Goal: Find contact information: Find contact information

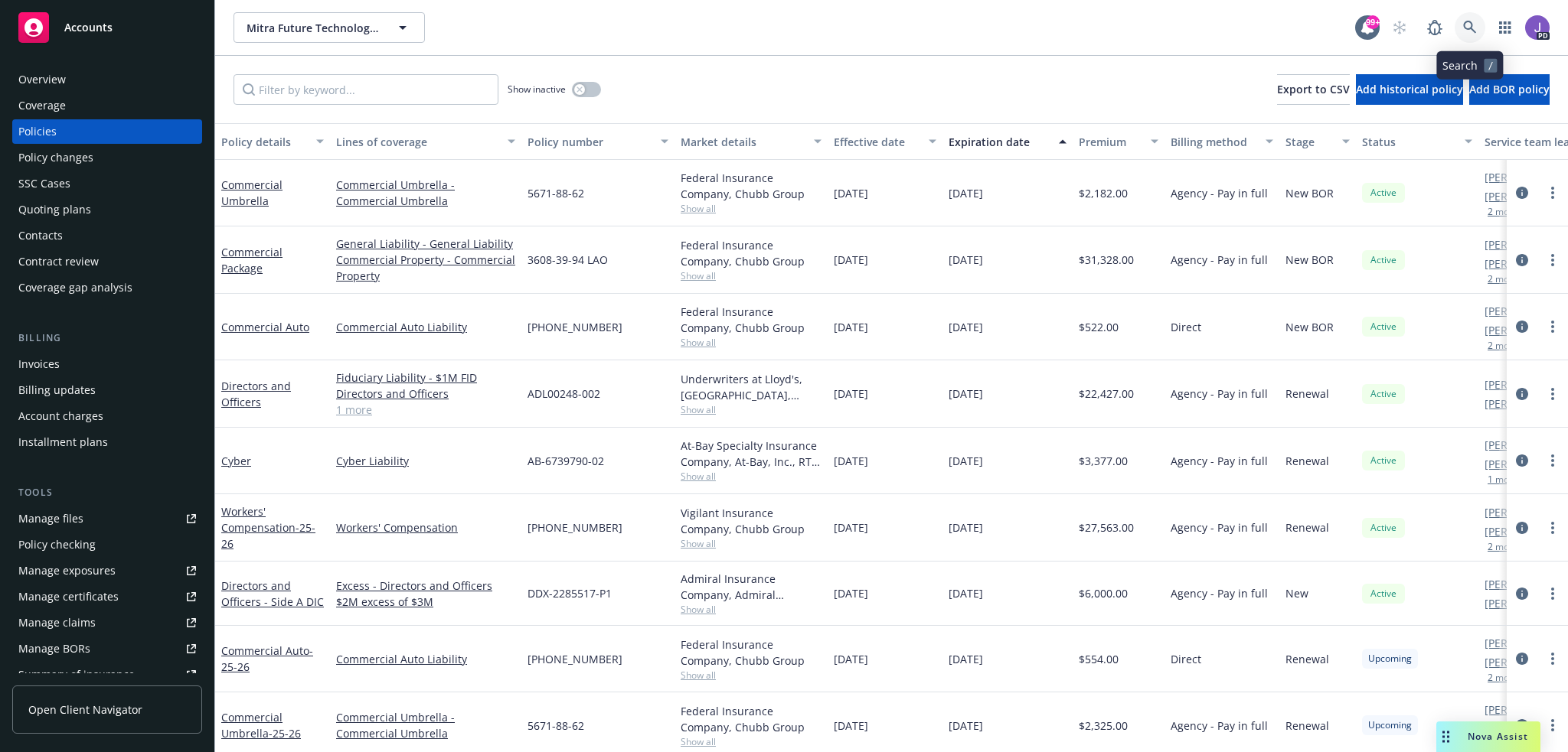
click at [1471, 17] on link at bounding box center [1470, 27] width 30 height 30
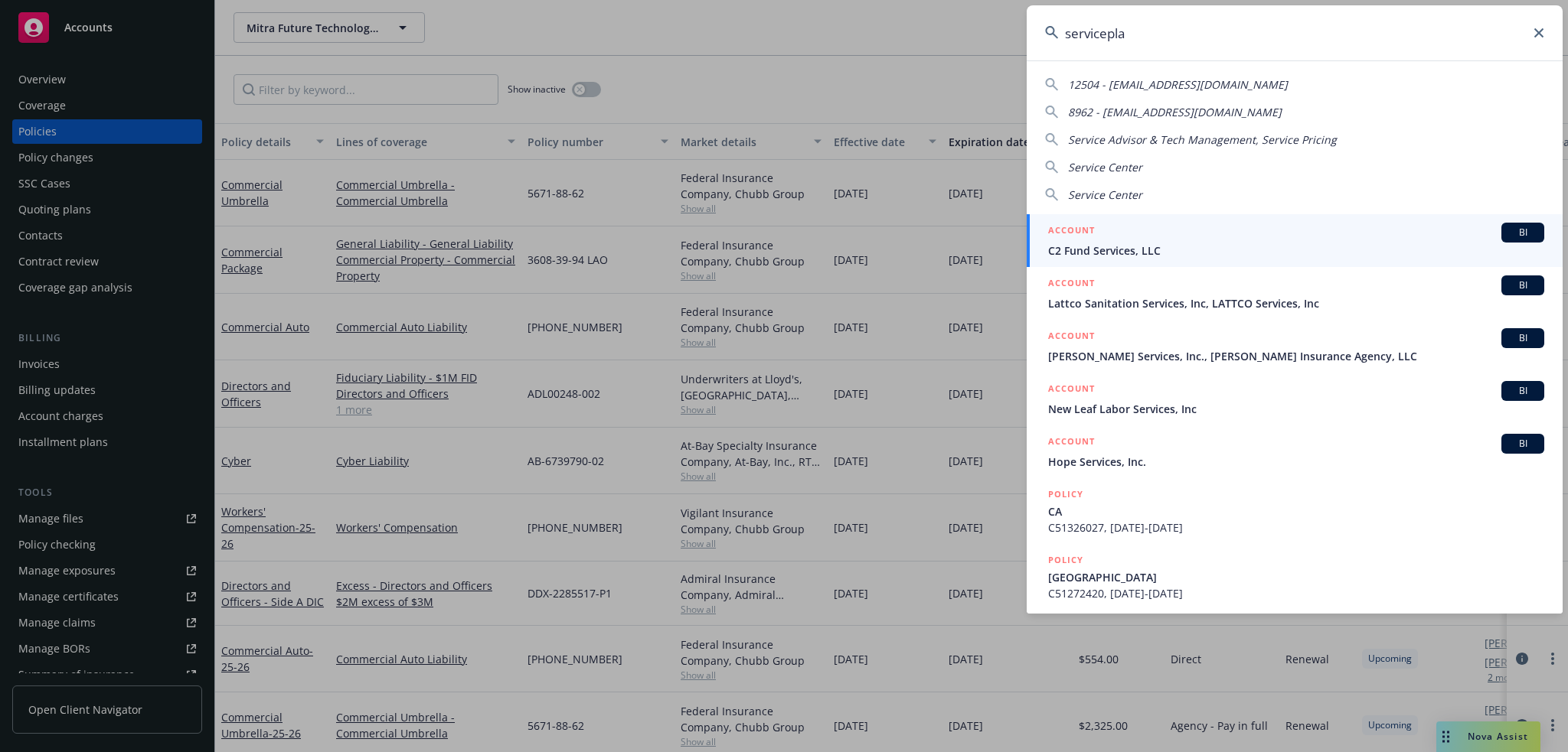
type input "serviceplan"
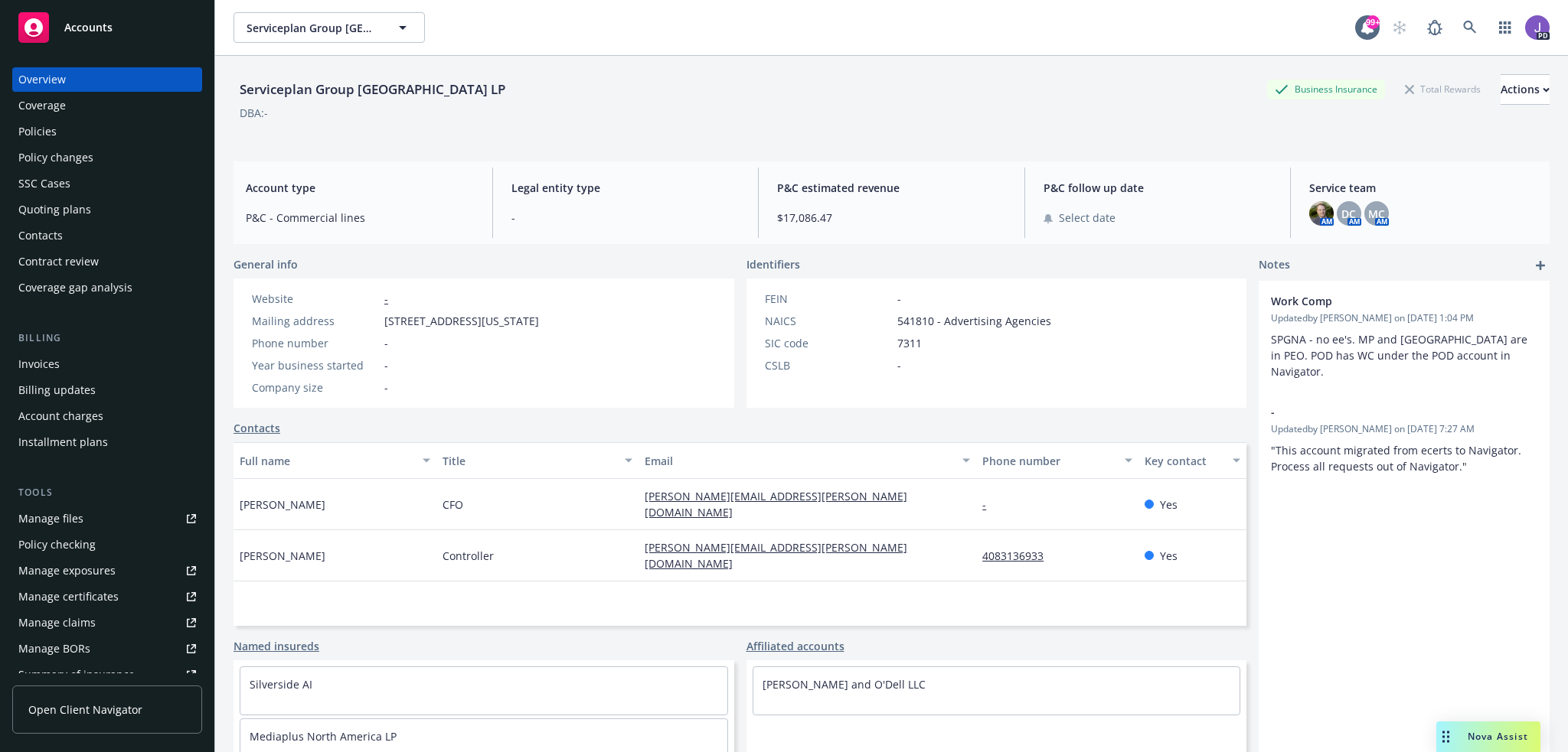
click at [99, 120] on div "Policies" at bounding box center [107, 132] width 178 height 25
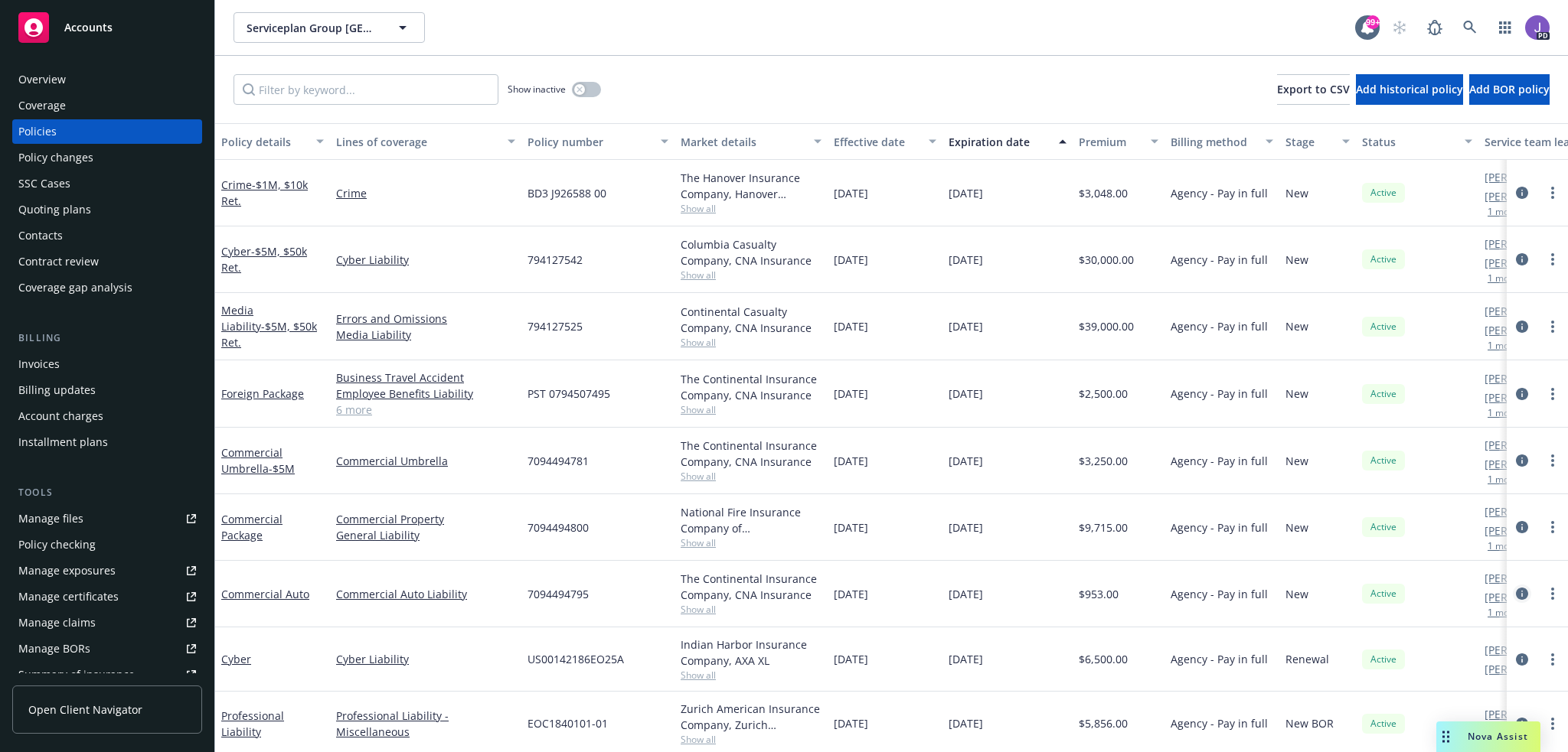
click at [1516, 593] on icon "circleInformation" at bounding box center [1522, 594] width 12 height 12
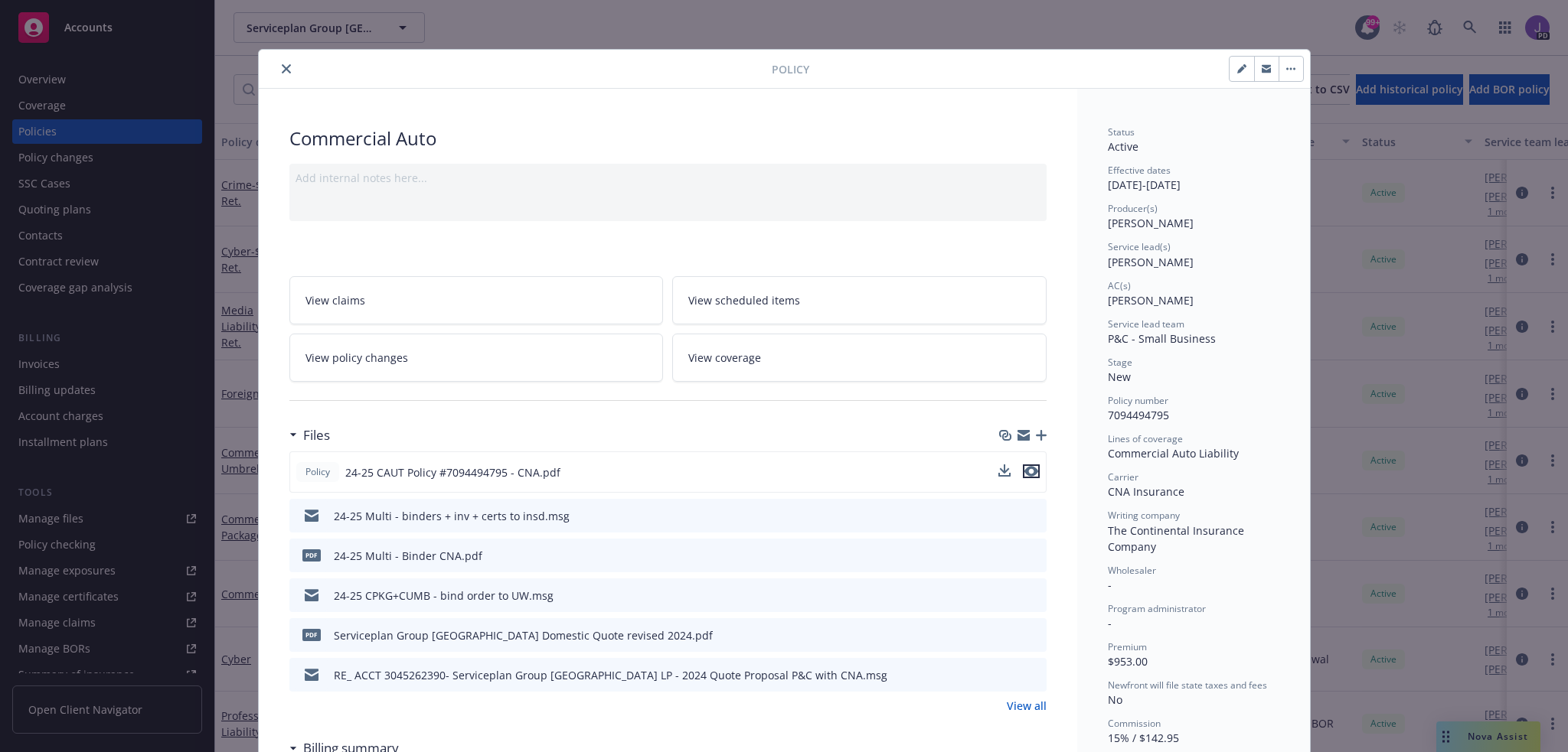
click at [1025, 471] on icon "preview file" at bounding box center [1031, 471] width 14 height 11
click at [282, 66] on icon "close" at bounding box center [286, 68] width 9 height 9
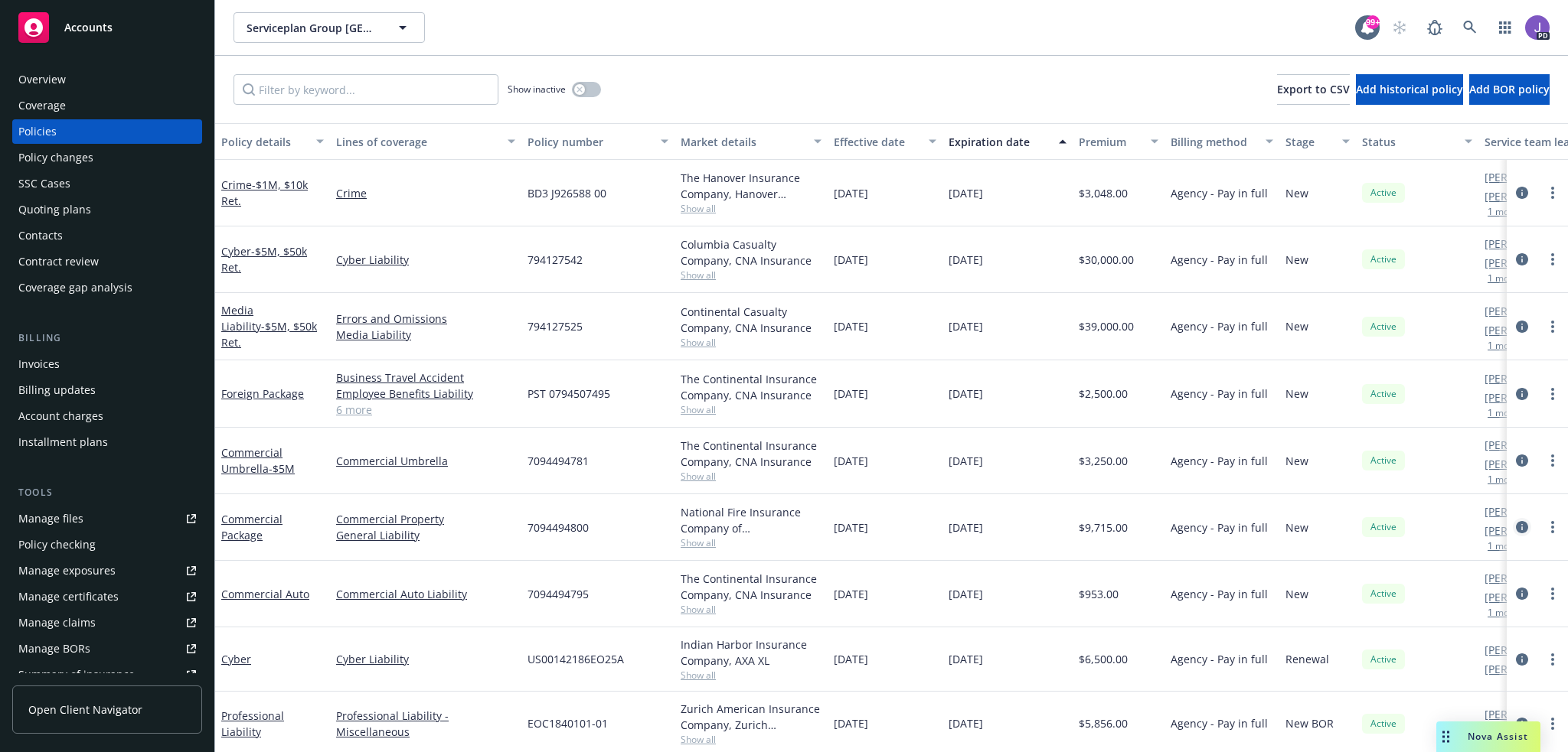
click at [1516, 526] on icon "circleInformation" at bounding box center [1522, 527] width 12 height 12
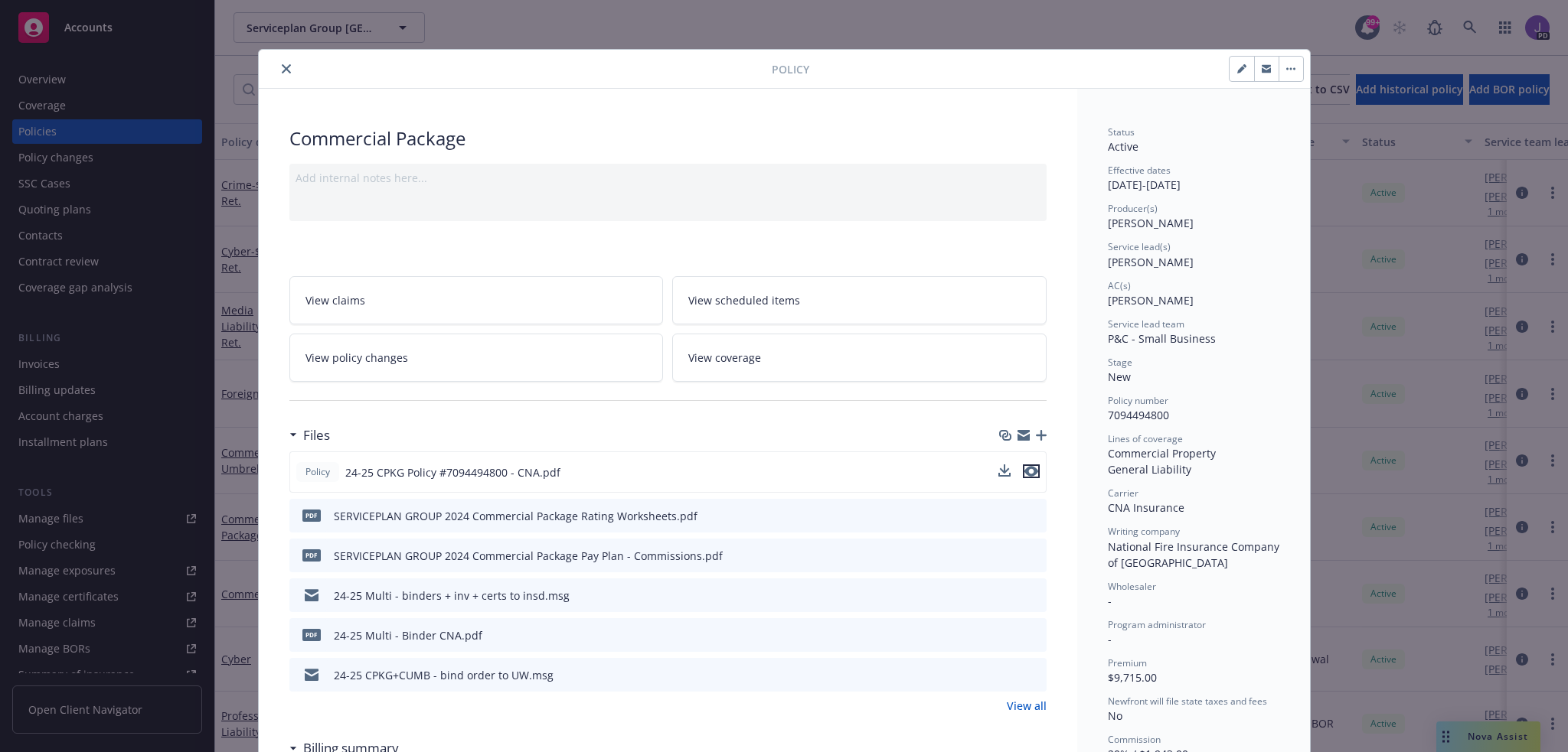
click at [1025, 467] on icon "preview file" at bounding box center [1031, 471] width 14 height 11
click at [281, 66] on icon "close" at bounding box center [286, 68] width 9 height 9
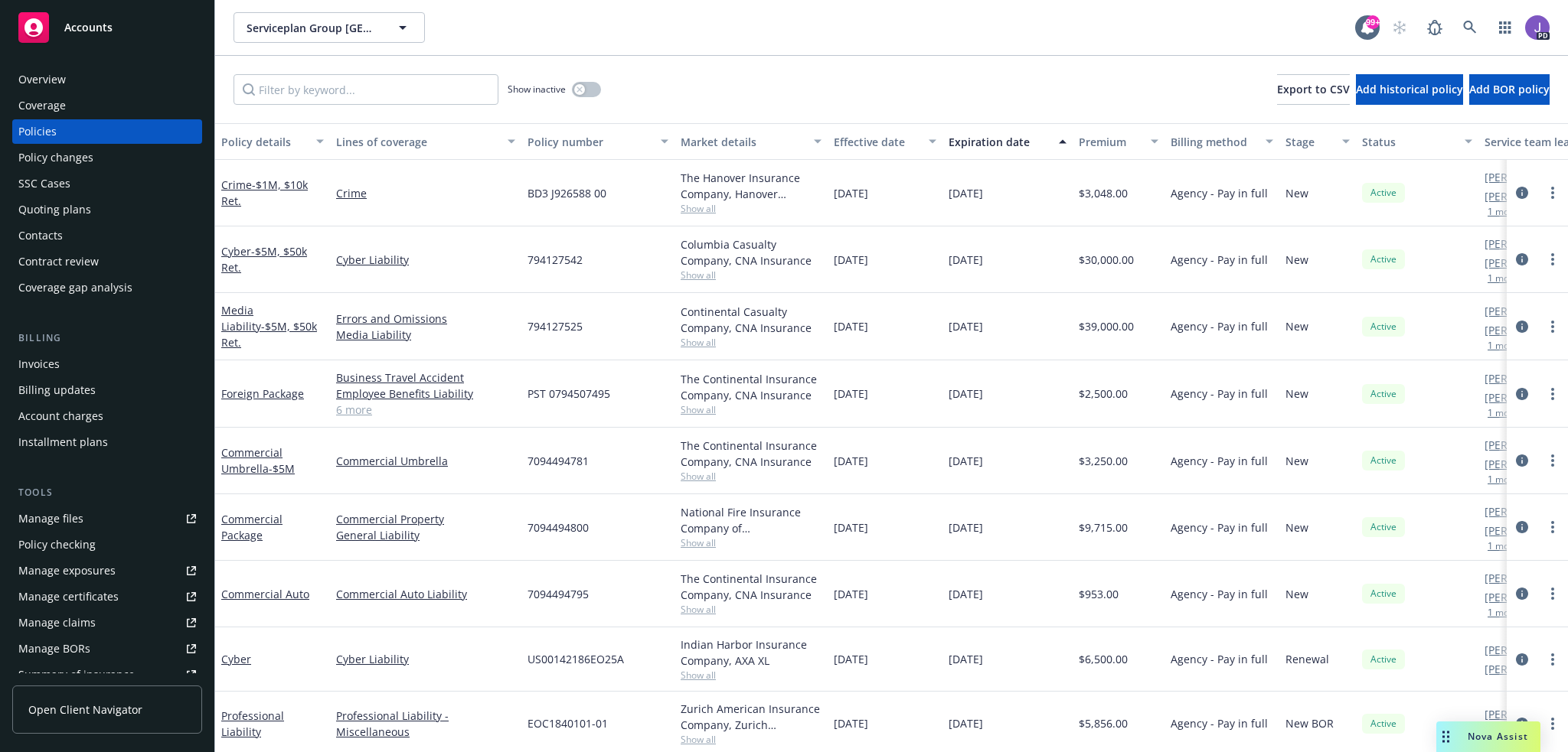
click at [754, 52] on div "Serviceplan Group North America LP Serviceplan Group [GEOGRAPHIC_DATA] LP 99+ PD" at bounding box center [891, 27] width 1353 height 55
click at [1477, 29] on link at bounding box center [1470, 27] width 30 height 30
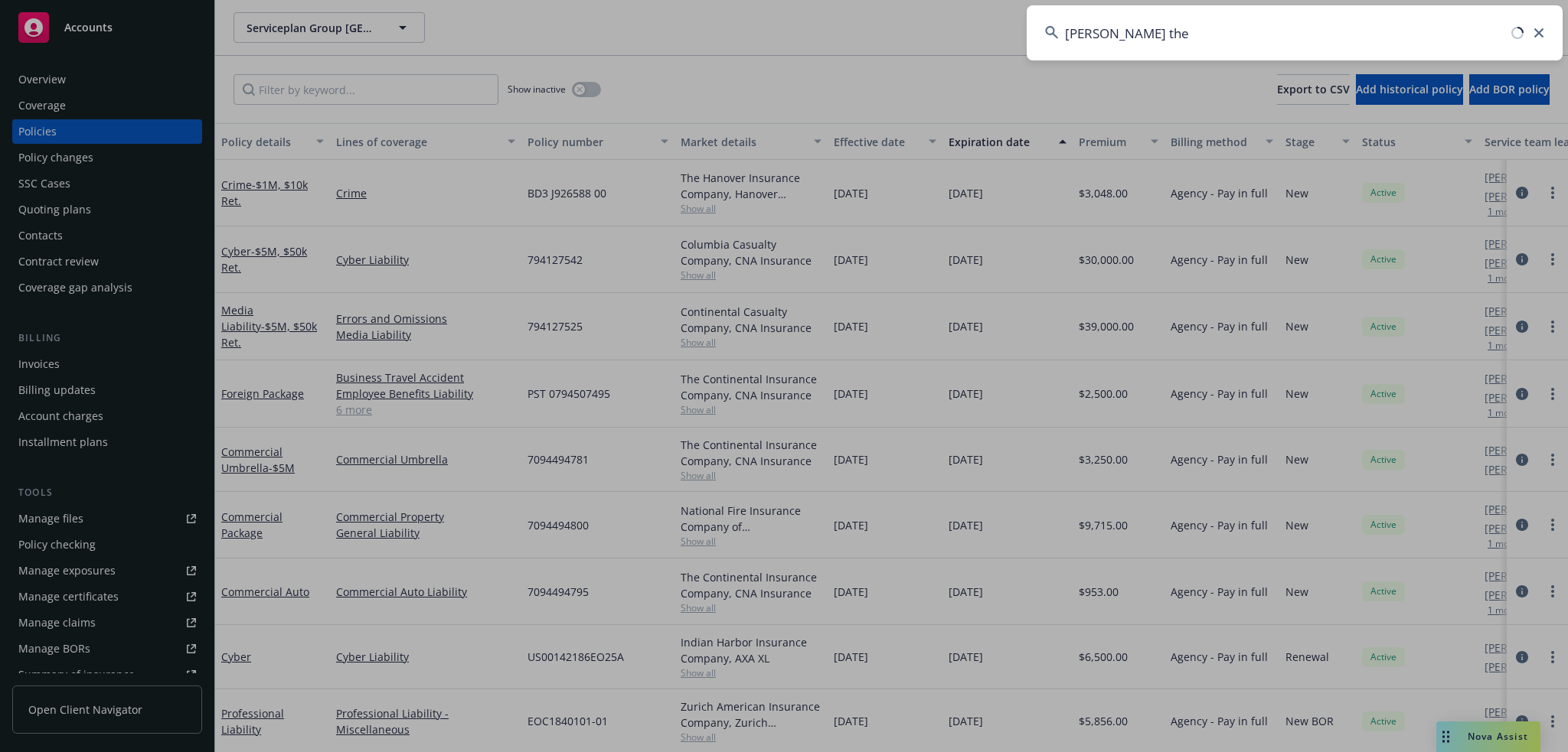
type input "[PERSON_NAME] ther"
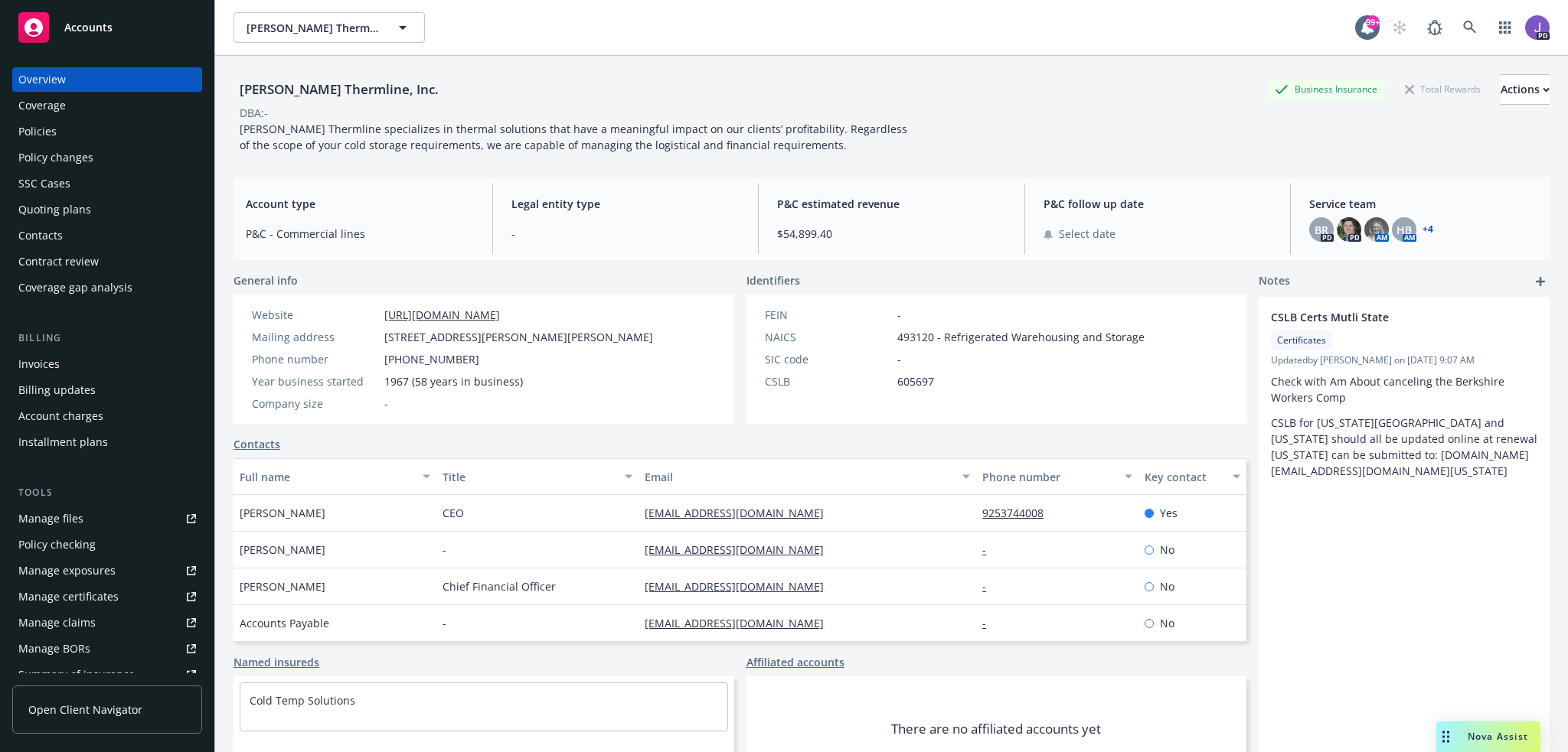
click at [73, 131] on div "Policies" at bounding box center [107, 132] width 178 height 25
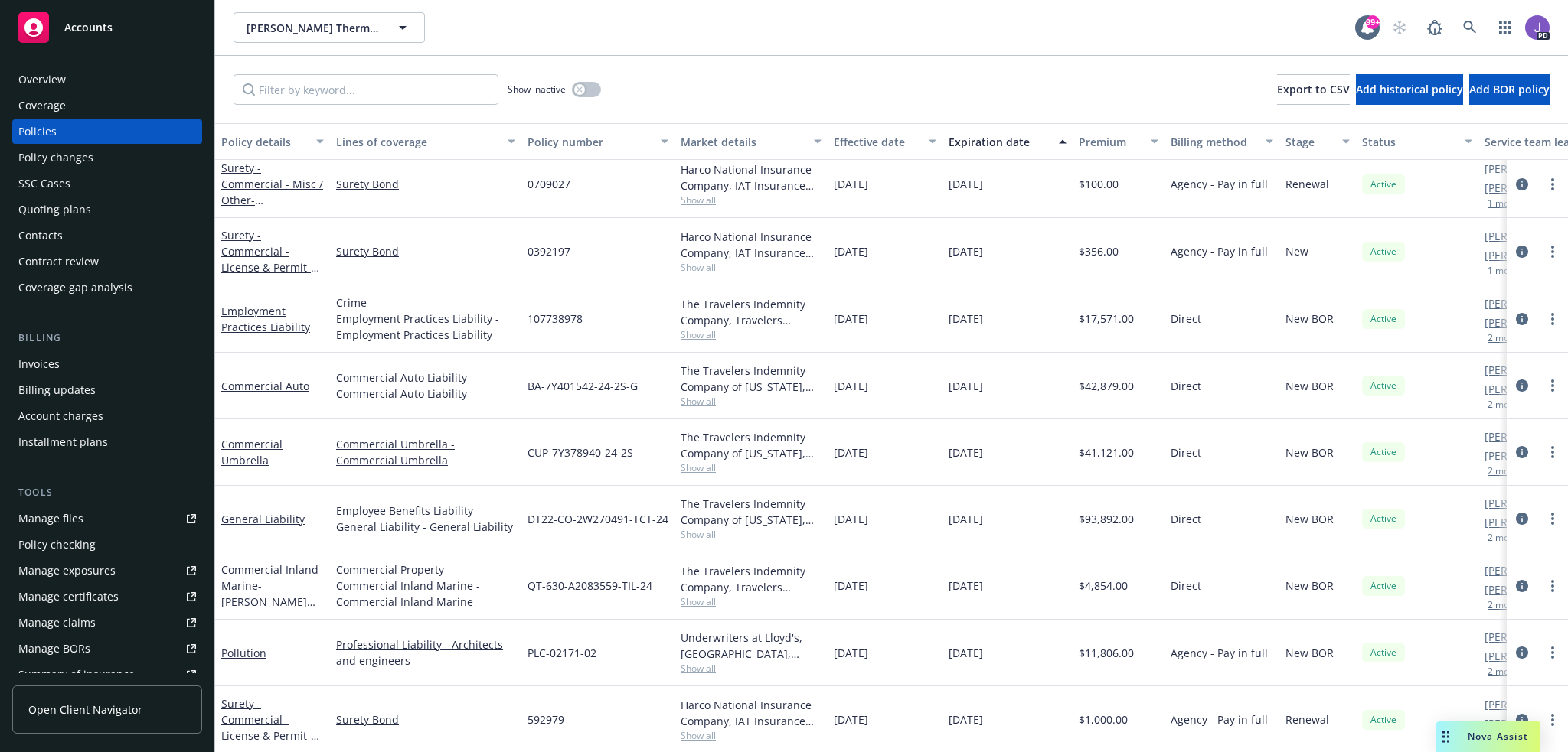
scroll to position [153, 0]
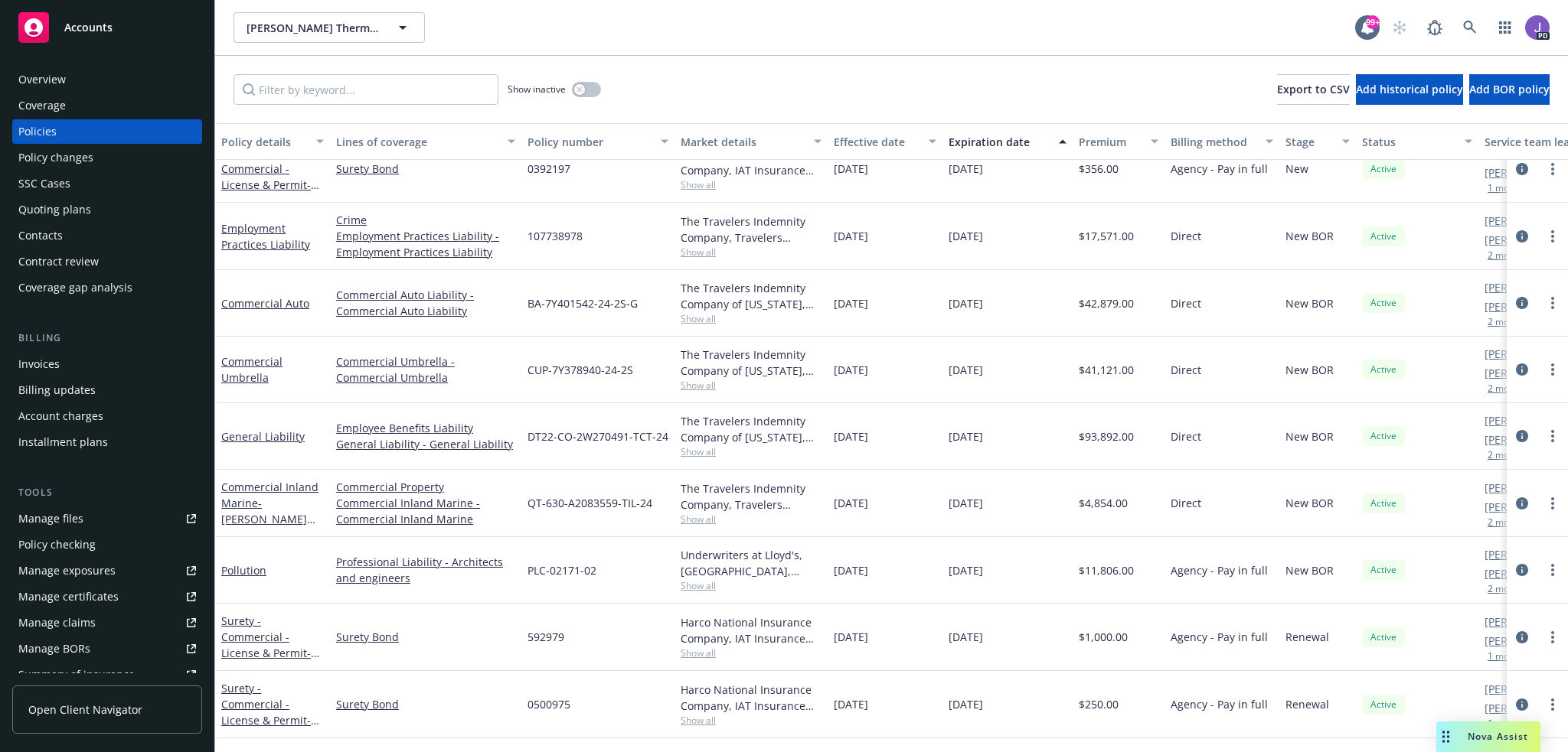
click at [845, 82] on div "Show inactive Export to CSV Add historical policy Add BOR policy" at bounding box center [891, 89] width 1353 height 67
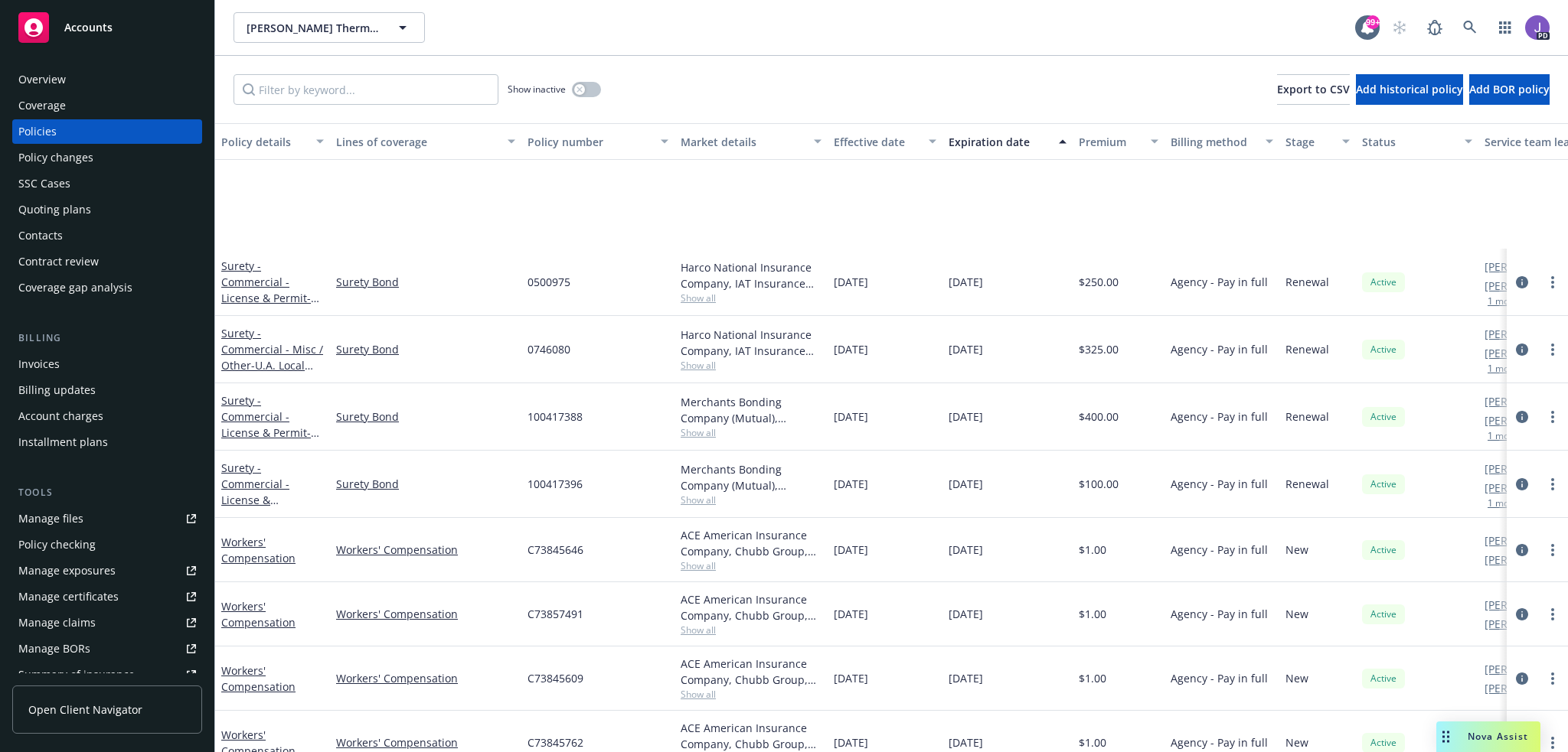
scroll to position [765, 0]
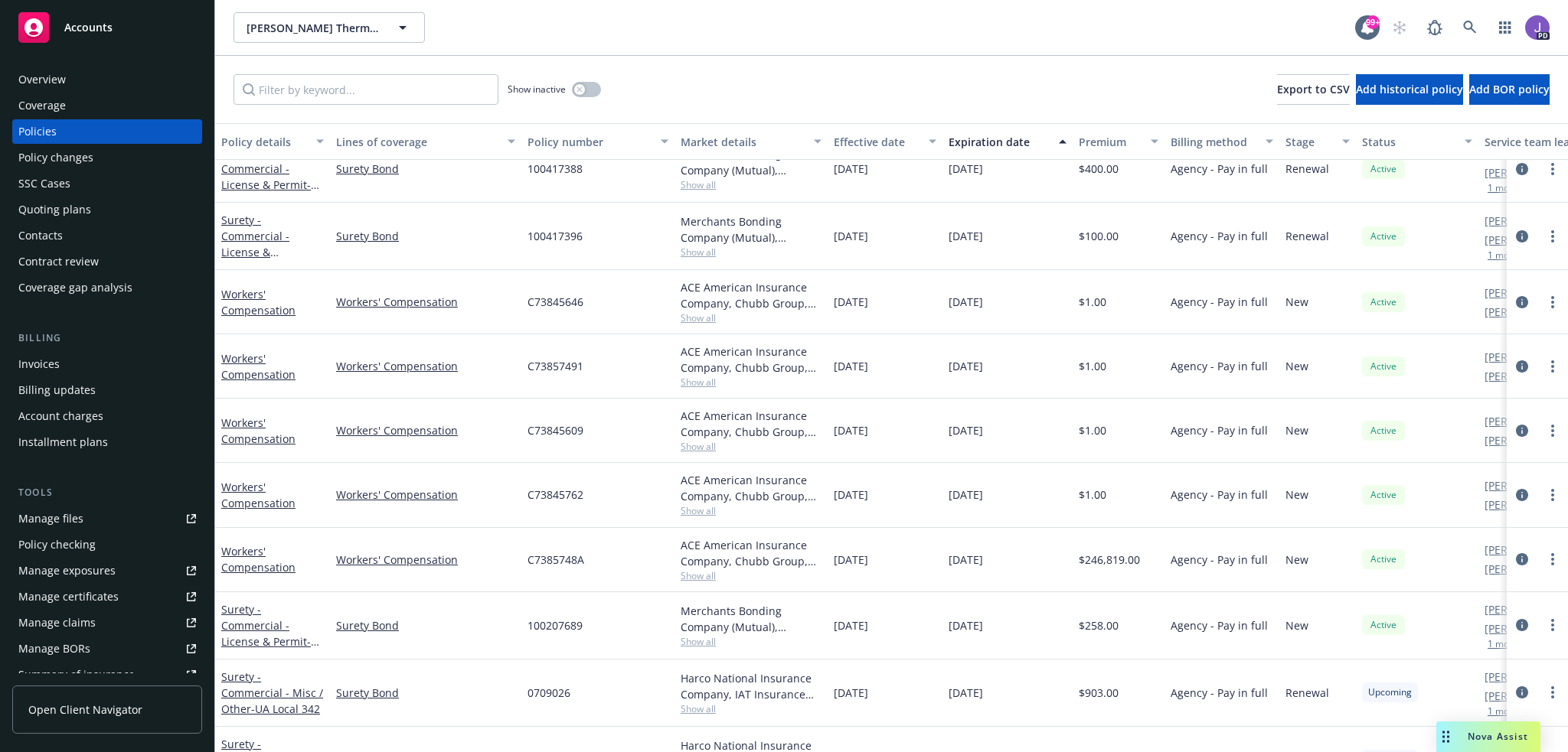
click at [703, 449] on span "Show all" at bounding box center [752, 447] width 141 height 13
click at [1467, 29] on icon at bounding box center [1470, 27] width 13 height 13
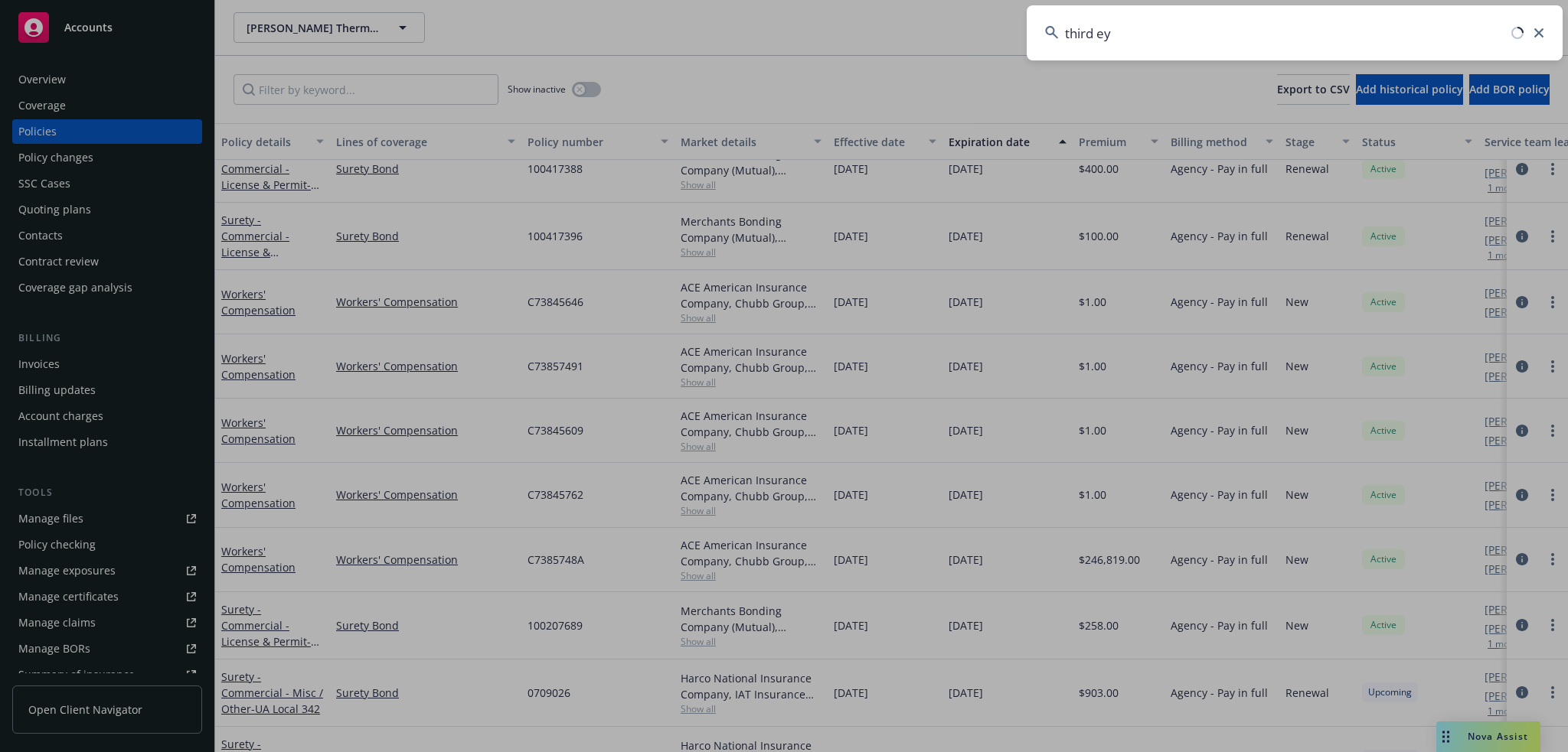
type input "third eye"
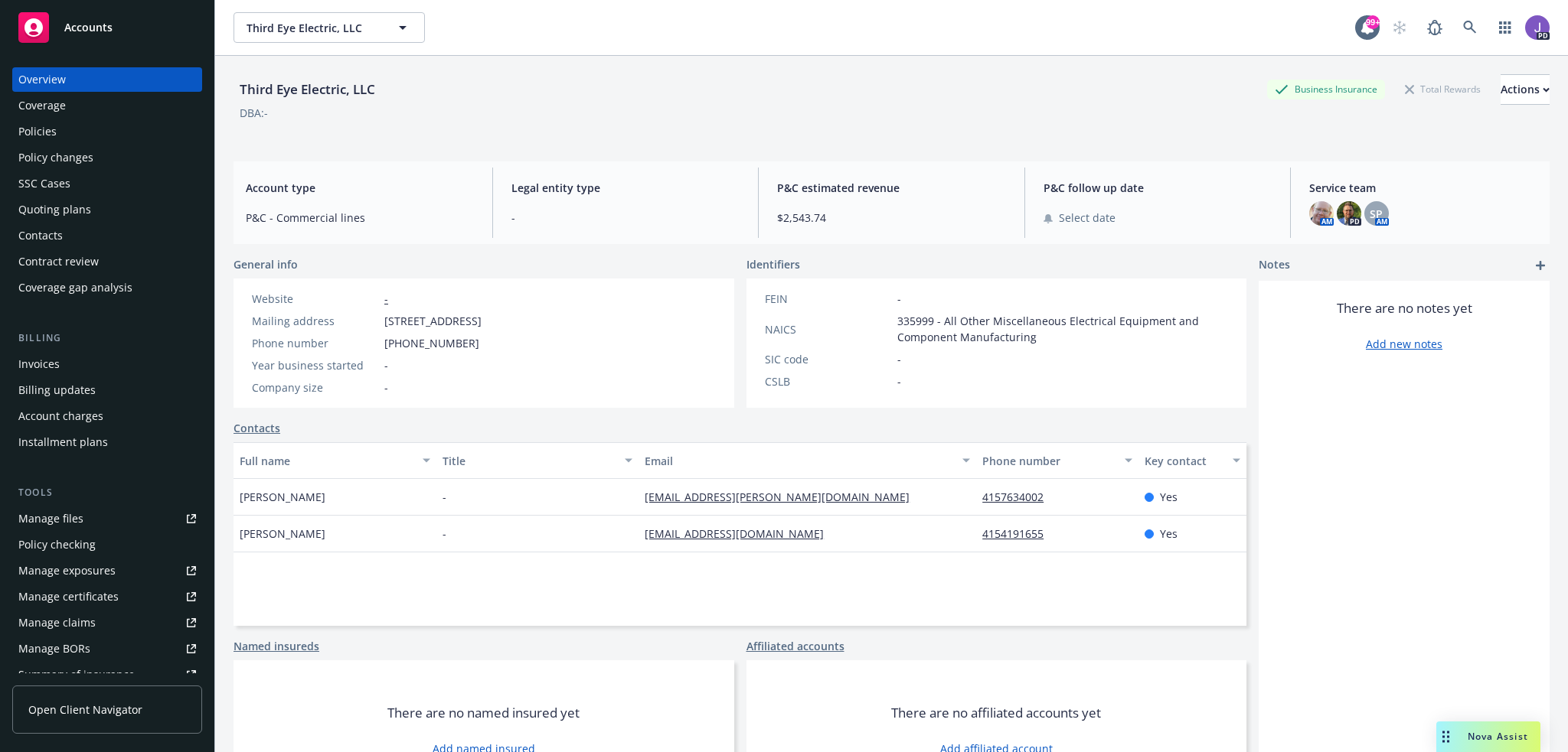
click at [78, 128] on div "Policies" at bounding box center [107, 132] width 178 height 25
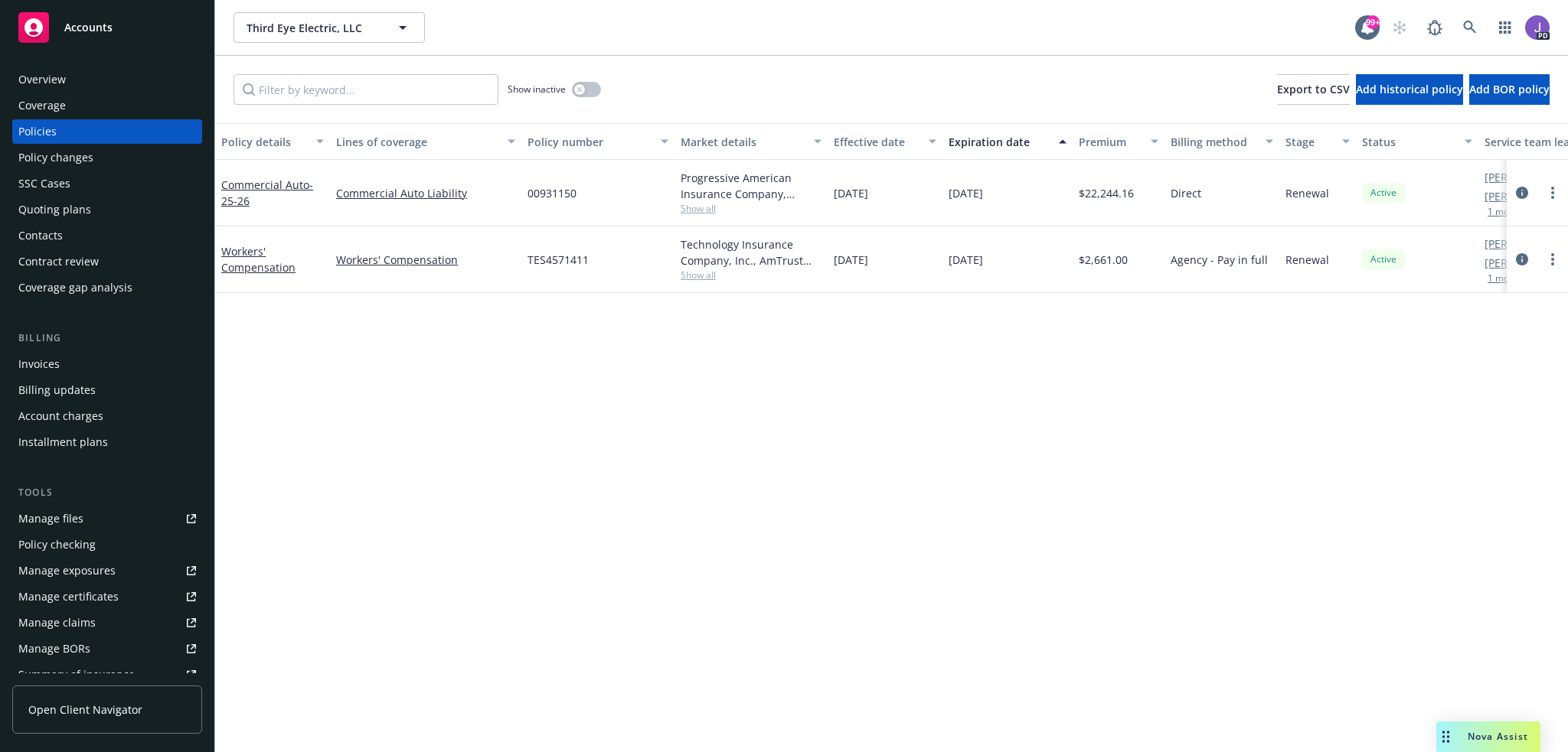
click at [718, 63] on div "Show inactive Export to CSV Add historical policy Add BOR policy" at bounding box center [891, 89] width 1353 height 67
click at [567, 189] on span "00931150" at bounding box center [552, 194] width 49 height 16
copy span "00931150"
click at [555, 190] on span "00931150" at bounding box center [552, 194] width 49 height 16
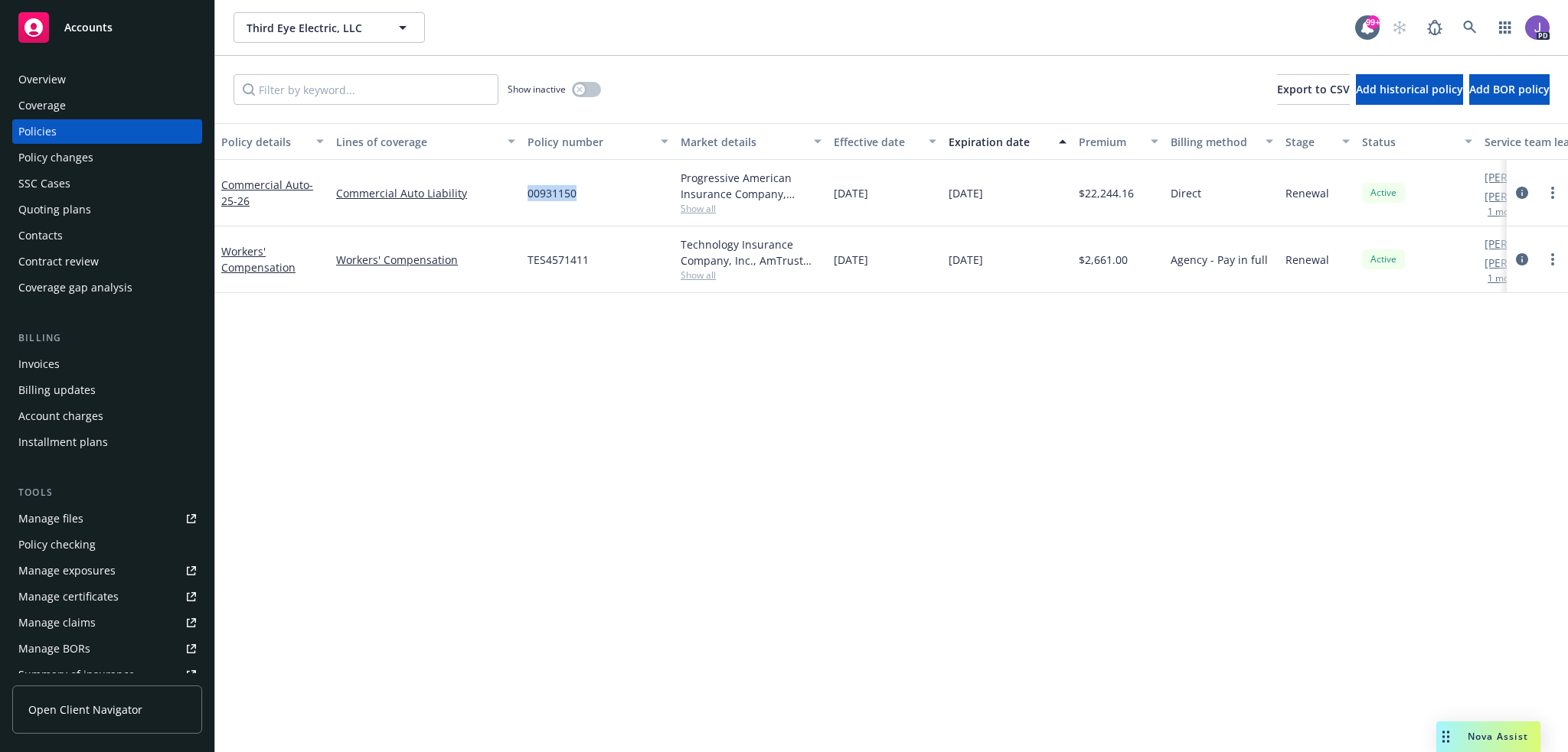
click at [555, 190] on span "00931150" at bounding box center [552, 194] width 49 height 16
copy span "00931150"
click at [527, 197] on div "00931150" at bounding box center [598, 193] width 153 height 66
copy span "00931150"
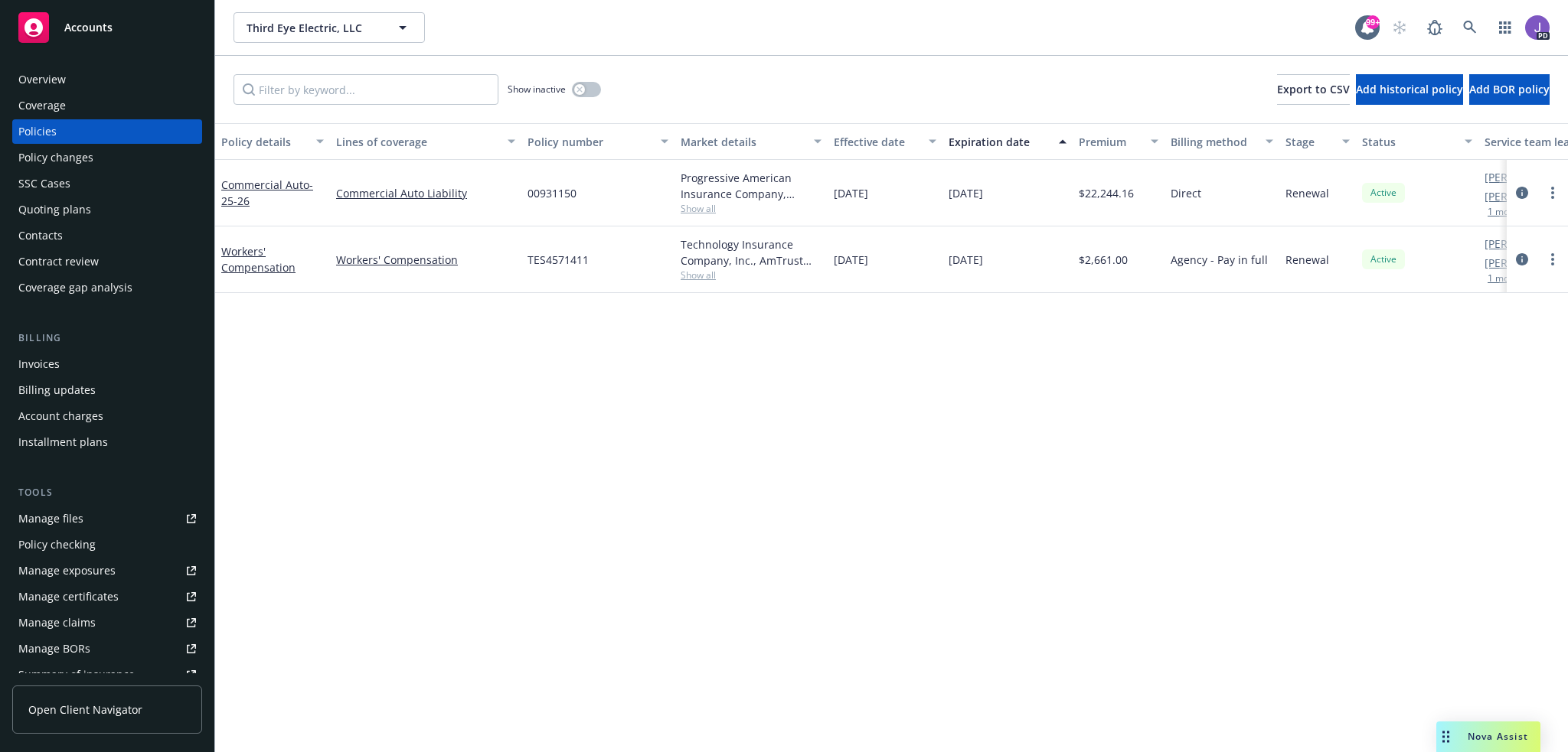
click at [81, 77] on div "Overview" at bounding box center [107, 80] width 178 height 25
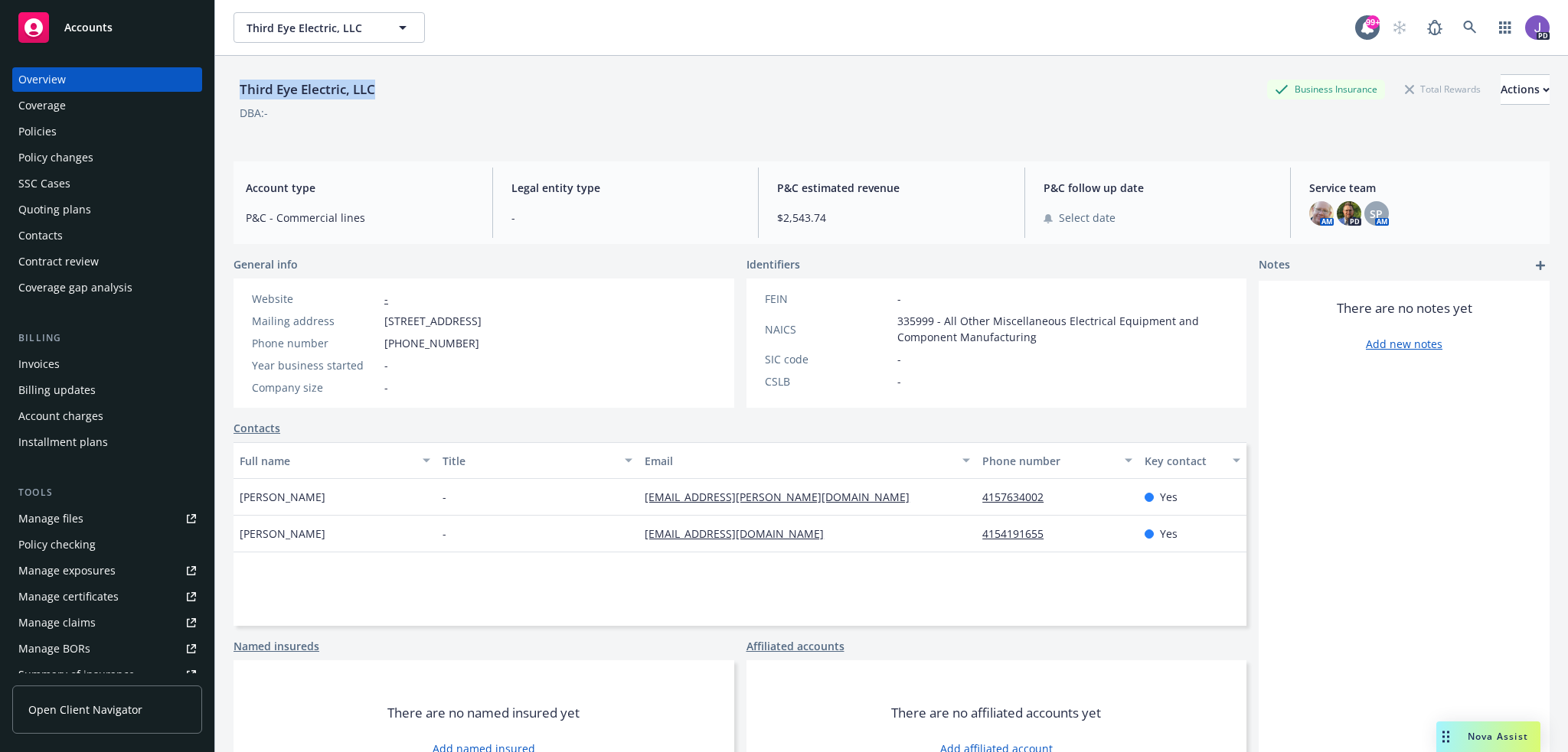
drag, startPoint x: 375, startPoint y: 87, endPoint x: 318, endPoint y: 144, distance: 80.6
click at [240, 91] on div "Third Eye Electric, LLC" at bounding box center [308, 89] width 148 height 20
copy div "Third Eye Electric, LLC"
click at [42, 125] on div "Policies" at bounding box center [37, 132] width 39 height 25
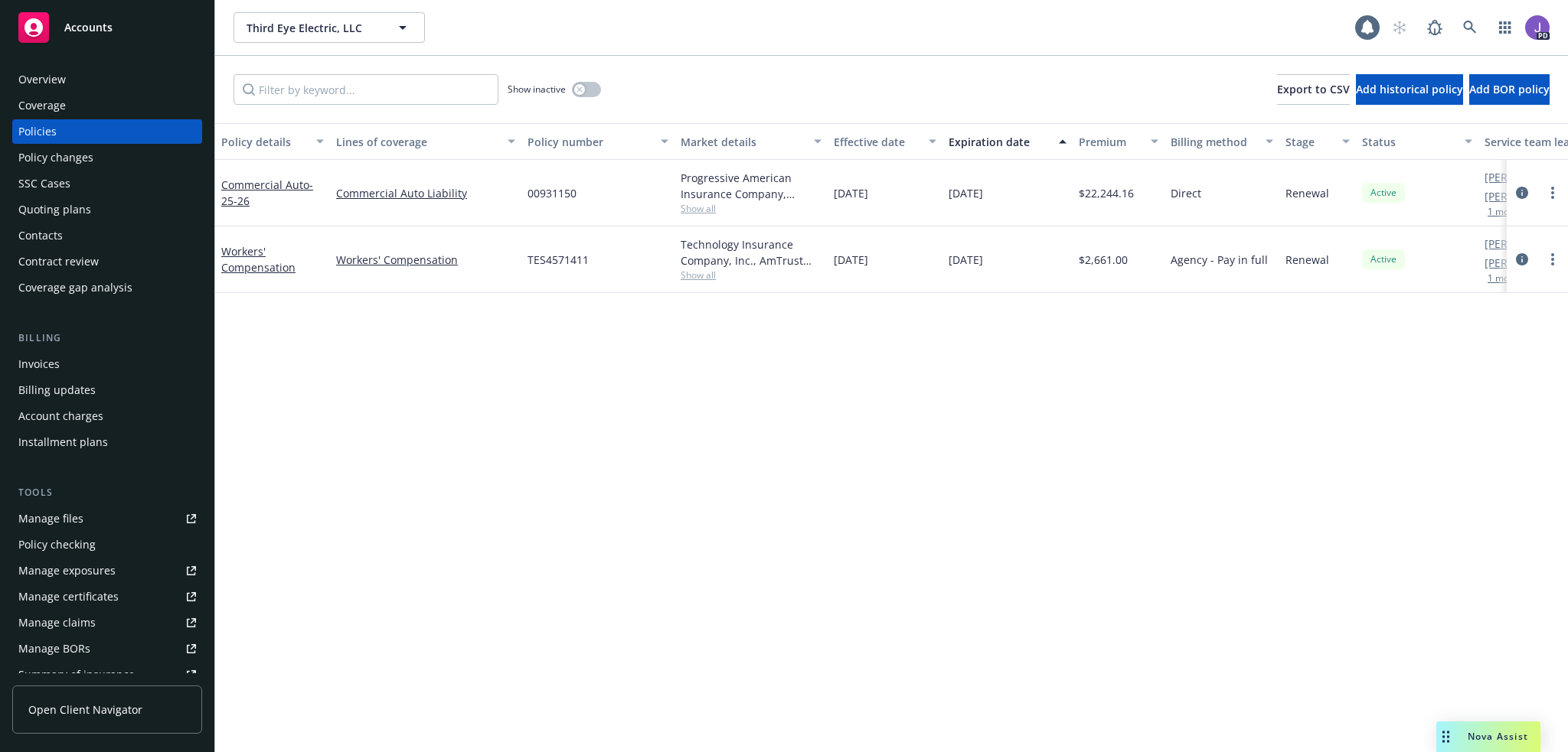
click at [545, 207] on div "00931150" at bounding box center [598, 193] width 153 height 66
click at [548, 200] on span "00931150" at bounding box center [552, 194] width 49 height 16
copy span "00931150"
click at [1522, 192] on icon "circleInformation" at bounding box center [1522, 193] width 12 height 12
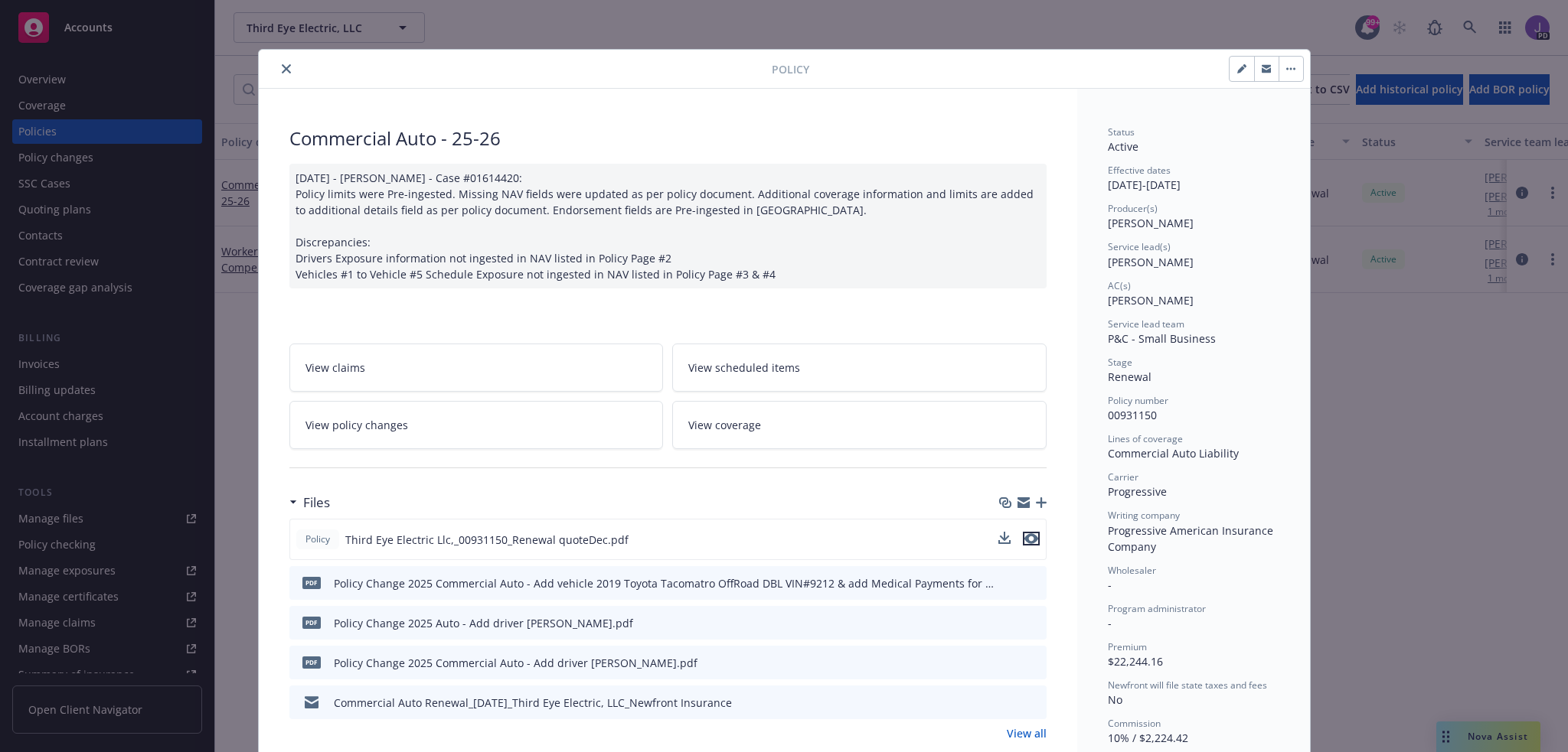
click at [1025, 537] on icon "preview file" at bounding box center [1031, 538] width 14 height 11
click at [1004, 533] on icon "download file" at bounding box center [1006, 539] width 12 height 12
click at [877, 21] on div "Policy Commercial Auto - 25-26 [DATE] - [PERSON_NAME] - Case #01614420: Policy …" at bounding box center [784, 376] width 1568 height 752
click at [281, 69] on icon "close" at bounding box center [286, 68] width 9 height 9
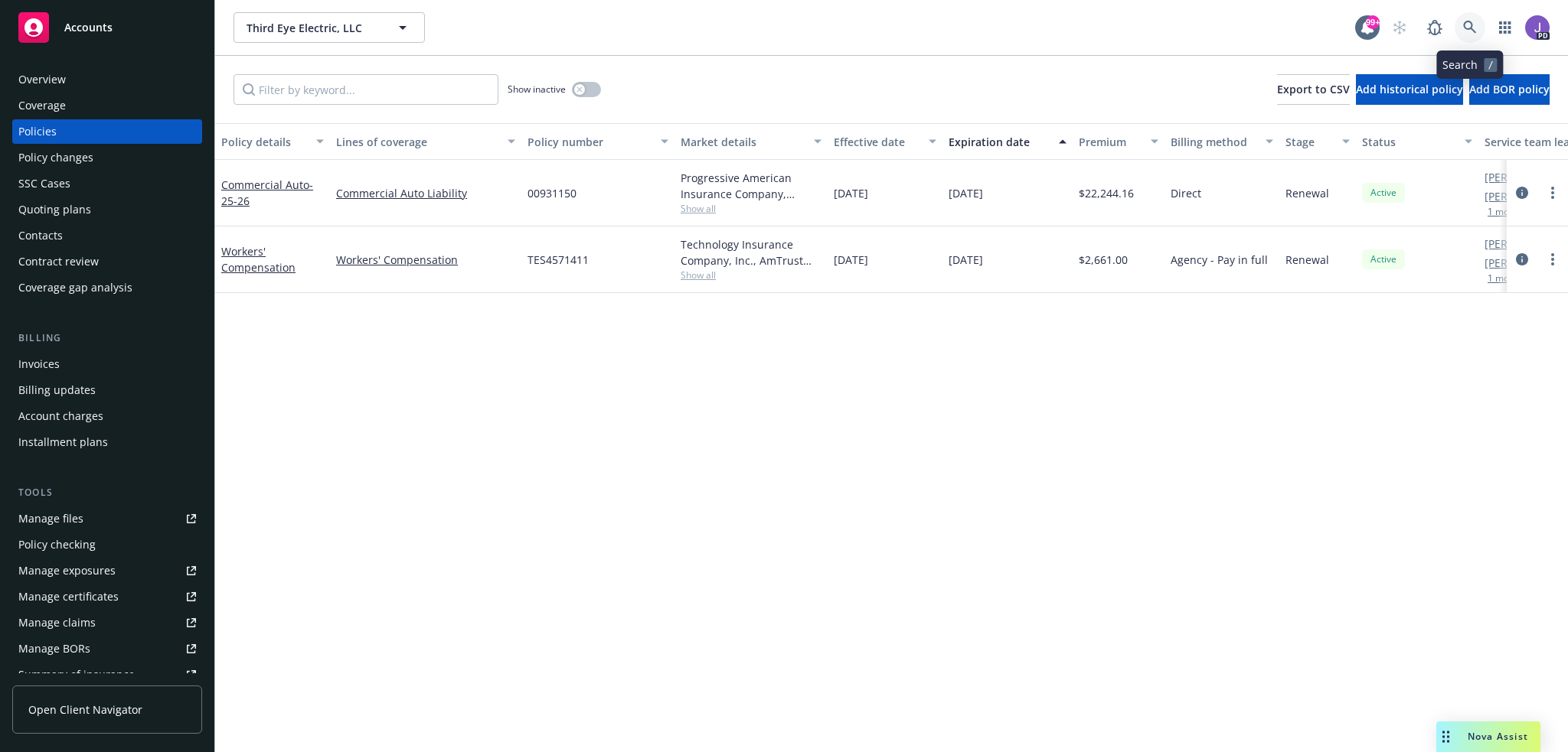
click at [1471, 30] on icon at bounding box center [1470, 27] width 14 height 14
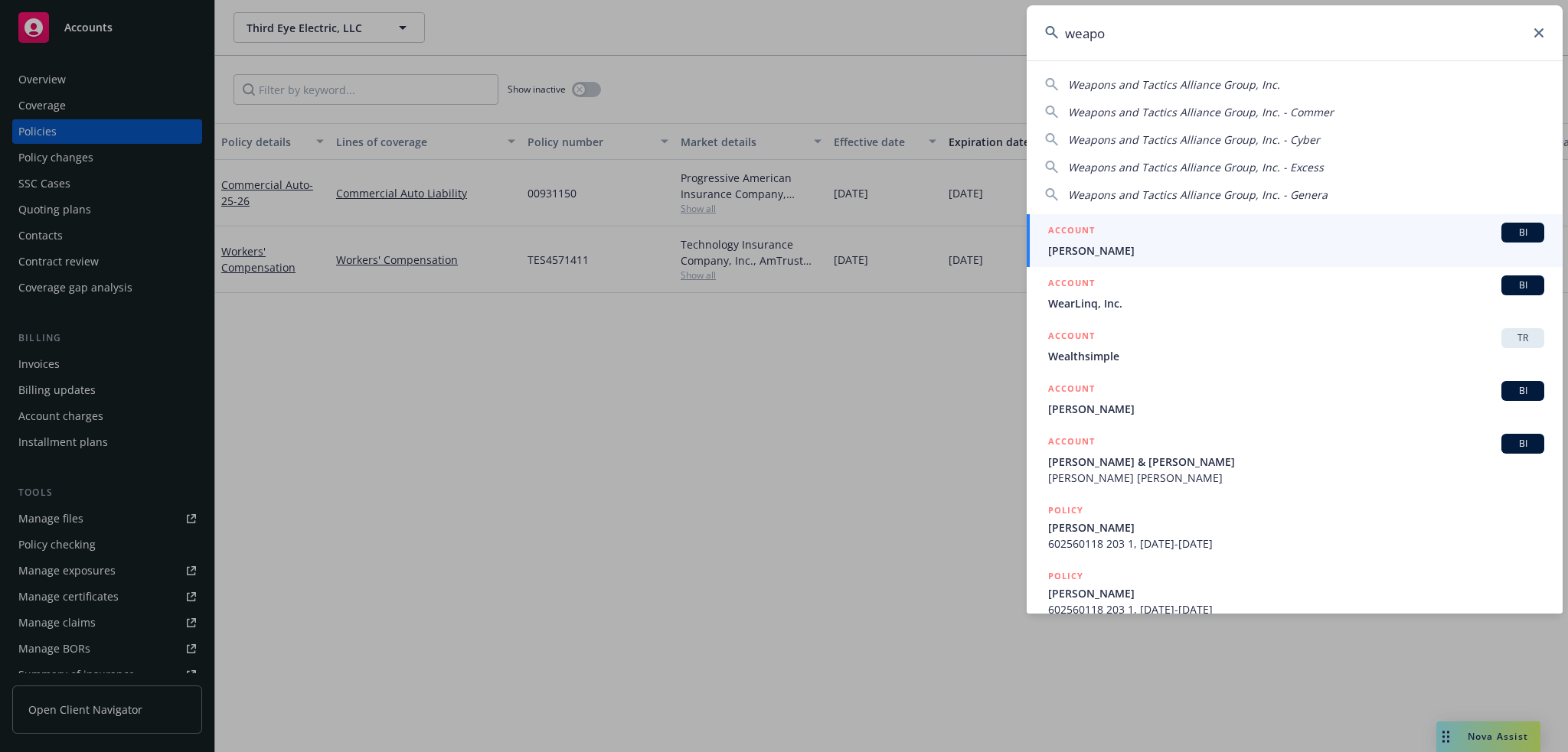
type input "weapon"
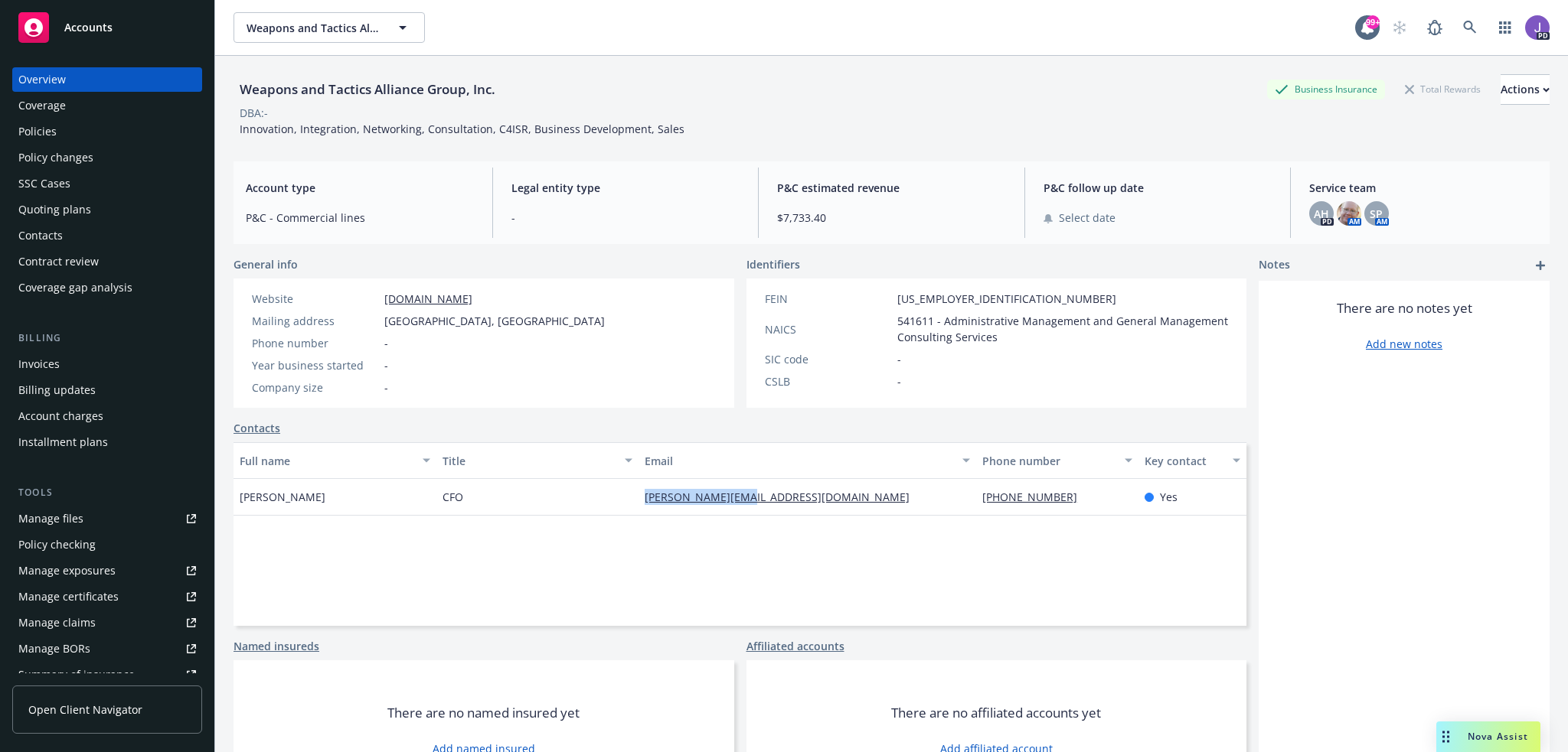
drag, startPoint x: 777, startPoint y: 499, endPoint x: 636, endPoint y: 503, distance: 141.1
click at [638, 503] on div "[PERSON_NAME][EMAIL_ADDRESS][DOMAIN_NAME]" at bounding box center [807, 497] width 338 height 37
copy link "[PERSON_NAME][EMAIL_ADDRESS][DOMAIN_NAME]"
click at [565, 534] on div "Full name Title Email Phone number Key contact [PERSON_NAME] CFO [PERSON_NAME][…" at bounding box center [740, 534] width 1013 height 184
drag, startPoint x: 799, startPoint y: 496, endPoint x: 638, endPoint y: 497, distance: 161.0
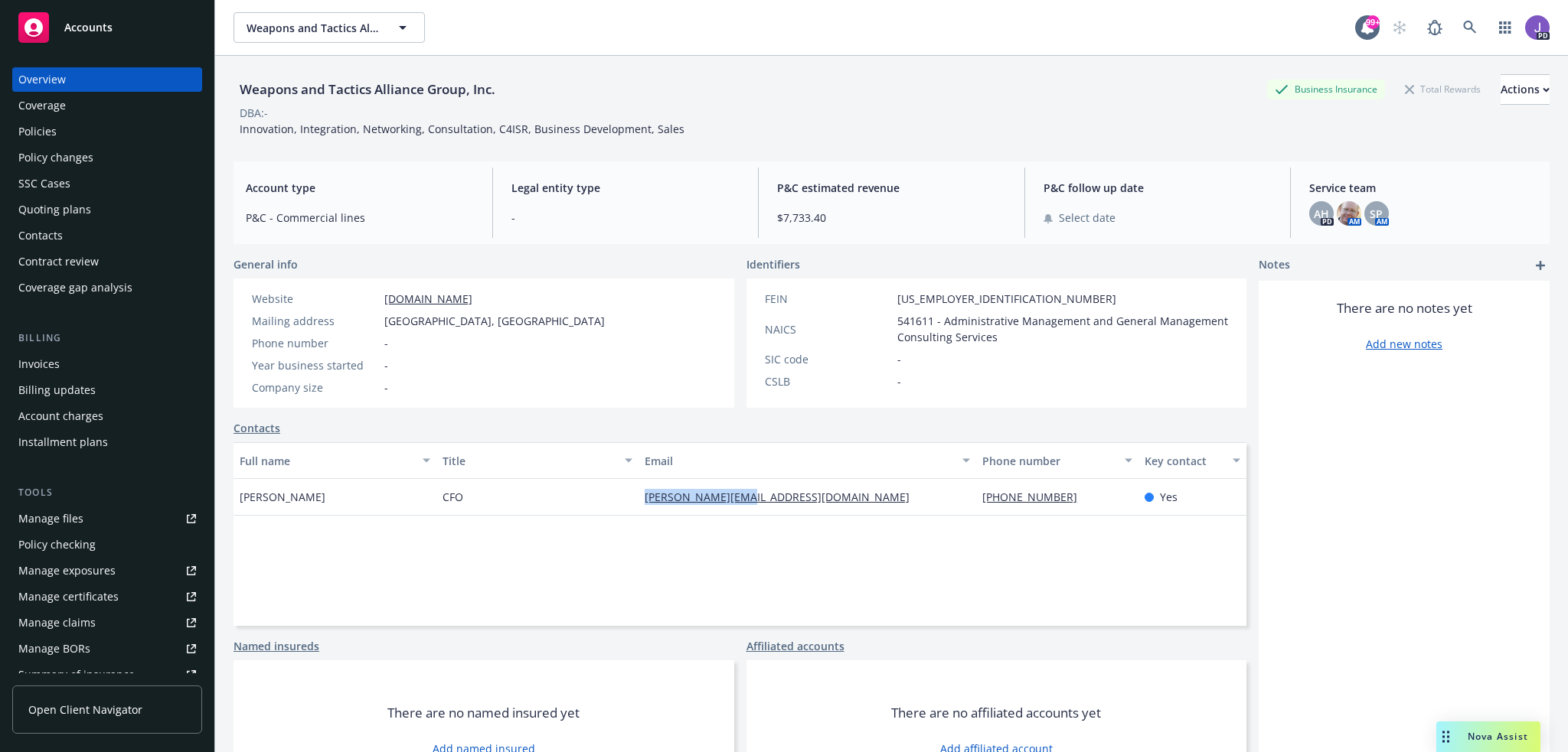
click at [638, 497] on div "[PERSON_NAME][EMAIL_ADDRESS][DOMAIN_NAME]" at bounding box center [807, 497] width 338 height 37
copy link "[PERSON_NAME][EMAIL_ADDRESS][DOMAIN_NAME]"
drag, startPoint x: 322, startPoint y: 499, endPoint x: 235, endPoint y: 498, distance: 87.0
click at [235, 498] on div "[PERSON_NAME]" at bounding box center [335, 497] width 203 height 37
copy span "[PERSON_NAME]"
